Goal: Transaction & Acquisition: Purchase product/service

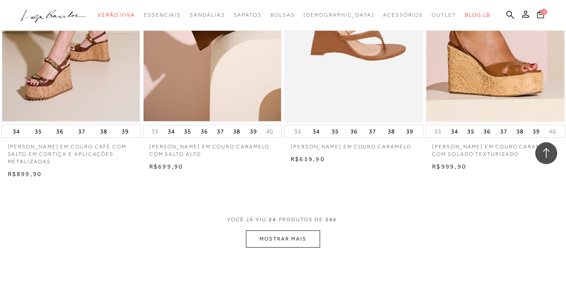
scroll to position [1537, 0]
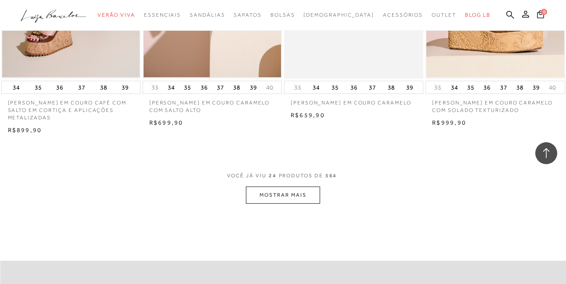
click at [283, 196] on button "MOSTRAR MAIS" at bounding box center [283, 195] width 74 height 17
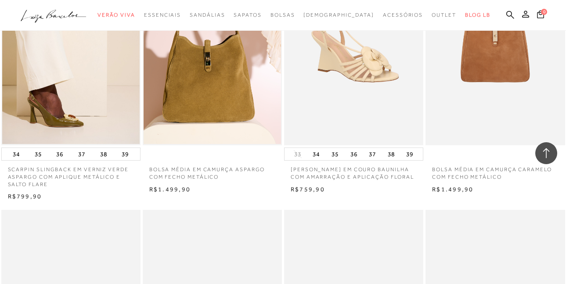
scroll to position [2415, 0]
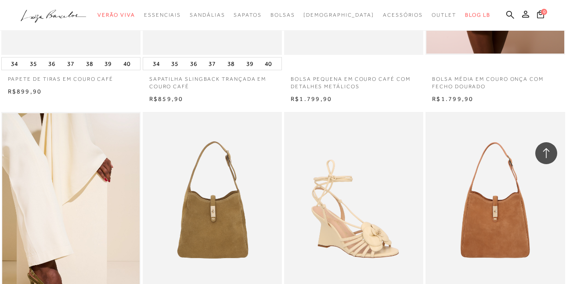
scroll to position [2196, 0]
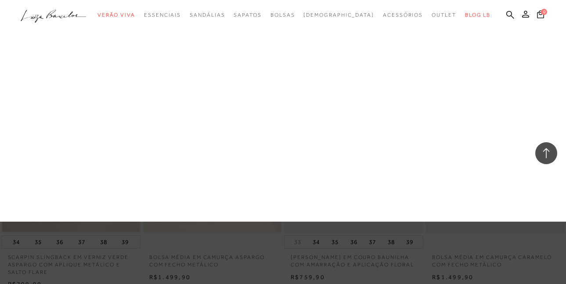
click at [0, 0] on link "Sandálias" at bounding box center [0, 0] width 0 height 0
click at [359, 76] on div at bounding box center [283, 111] width 566 height 222
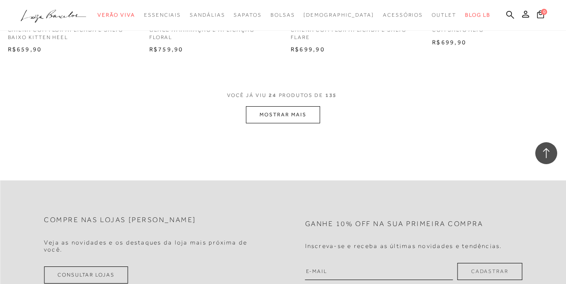
scroll to position [1493, 0]
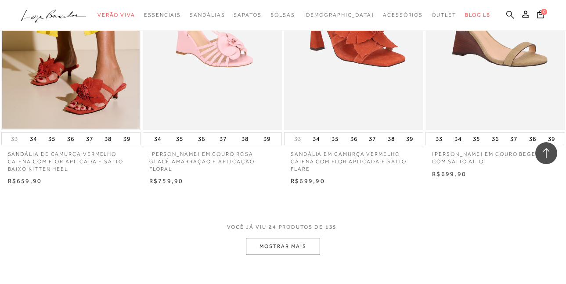
click at [512, 11] on icon at bounding box center [510, 15] width 8 height 8
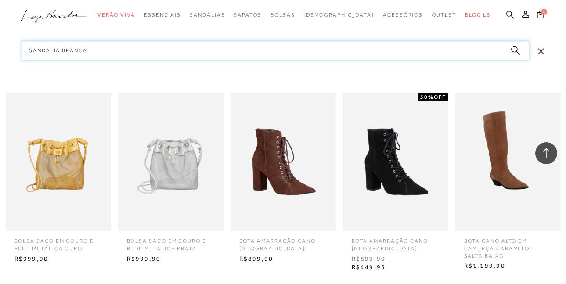
type input "sandalia branca"
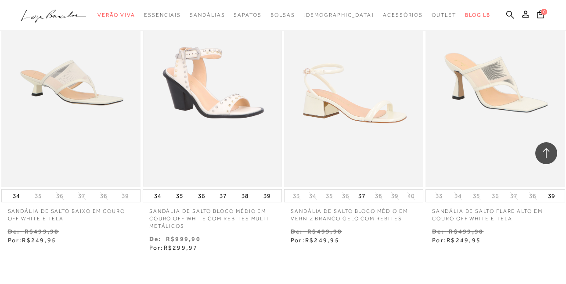
scroll to position [746, 0]
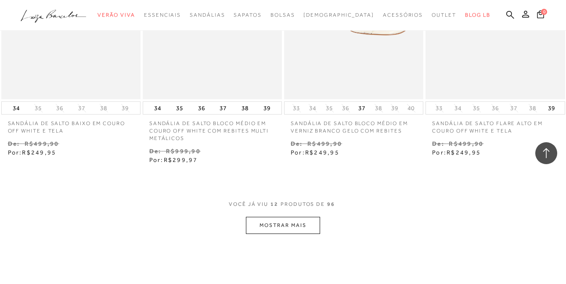
click at [290, 219] on button "MOSTRAR MAIS" at bounding box center [283, 225] width 74 height 17
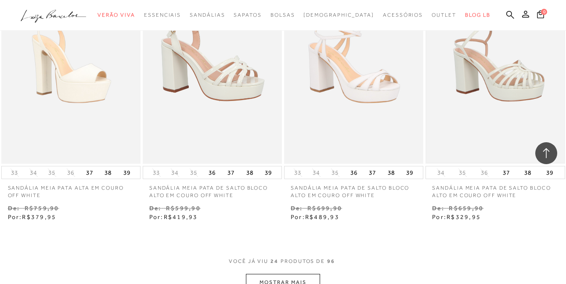
scroll to position [1647, 0]
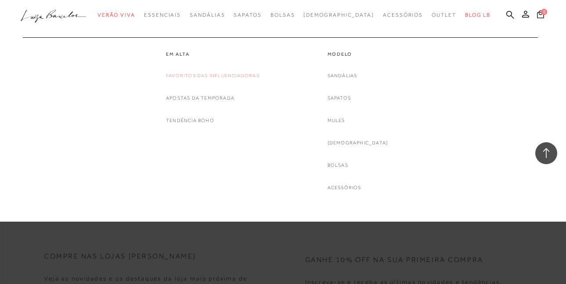
click at [204, 77] on link "Favoritos das Influenciadoras" at bounding box center [213, 75] width 94 height 9
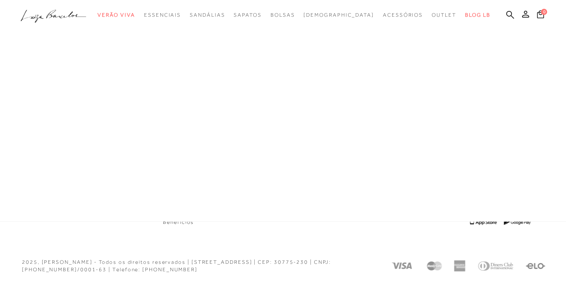
scroll to position [509, 0]
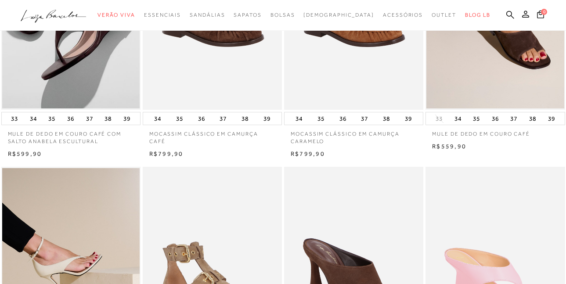
scroll to position [522, 0]
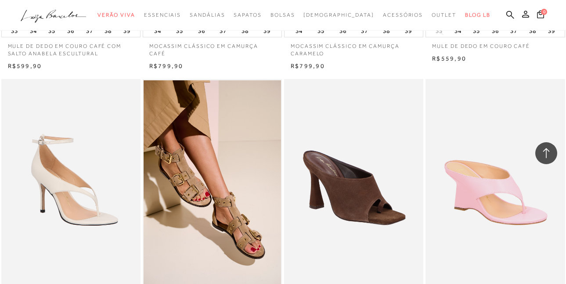
click at [38, 170] on img at bounding box center [71, 183] width 138 height 209
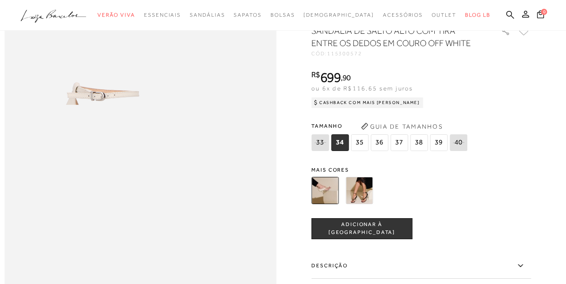
scroll to position [615, 0]
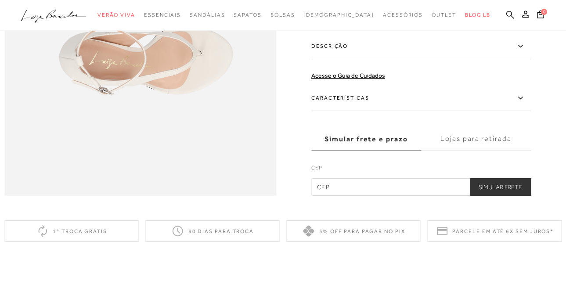
click at [351, 58] on label "Descrição" at bounding box center [421, 46] width 220 height 25
click at [0, 0] on input "Descrição" at bounding box center [0, 0] width 0 height 0
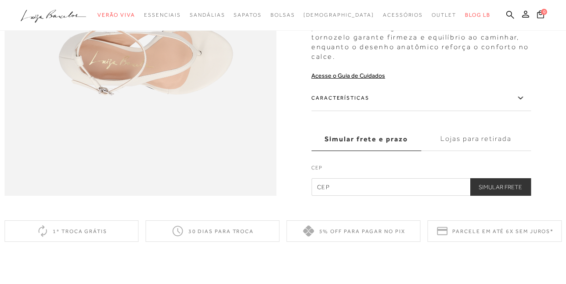
scroll to position [527, 0]
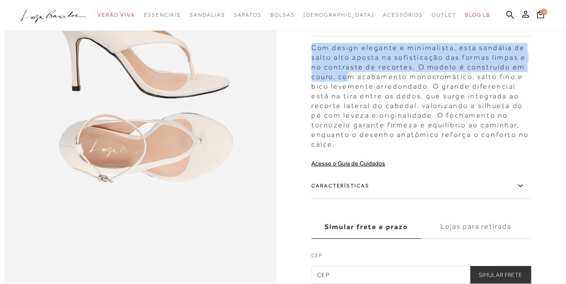
drag, startPoint x: 316, startPoint y: 65, endPoint x: 351, endPoint y: 93, distance: 45.3
click at [351, 93] on div "Com design elegante e minimalista, esta sandália de salto alto aposta na sofist…" at bounding box center [421, 94] width 220 height 111
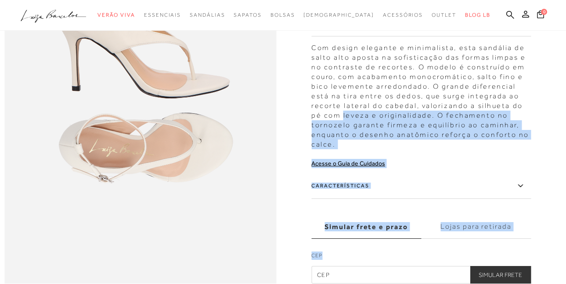
drag, startPoint x: 312, startPoint y: 61, endPoint x: 343, endPoint y: 123, distance: 68.9
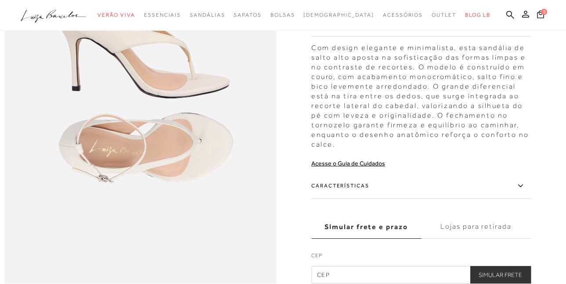
click at [329, 105] on div "Com design elegante e minimalista, esta sandália de salto alto aposta na sofist…" at bounding box center [421, 94] width 220 height 111
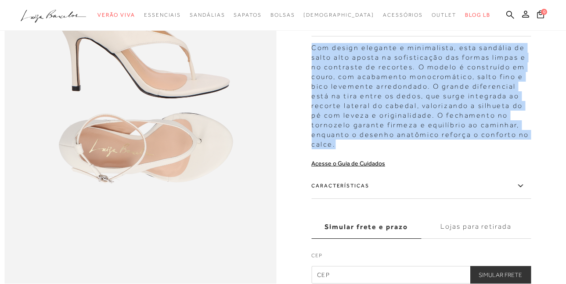
drag, startPoint x: 317, startPoint y: 65, endPoint x: 353, endPoint y: 162, distance: 103.1
click at [353, 149] on div "Com design elegante e minimalista, esta sandália de salto alto aposta na sofist…" at bounding box center [421, 94] width 220 height 111
copy div "Com design elegante e minimalista, esta sandália de salto alto aposta na sofist…"
